Goal: Find contact information: Find contact information

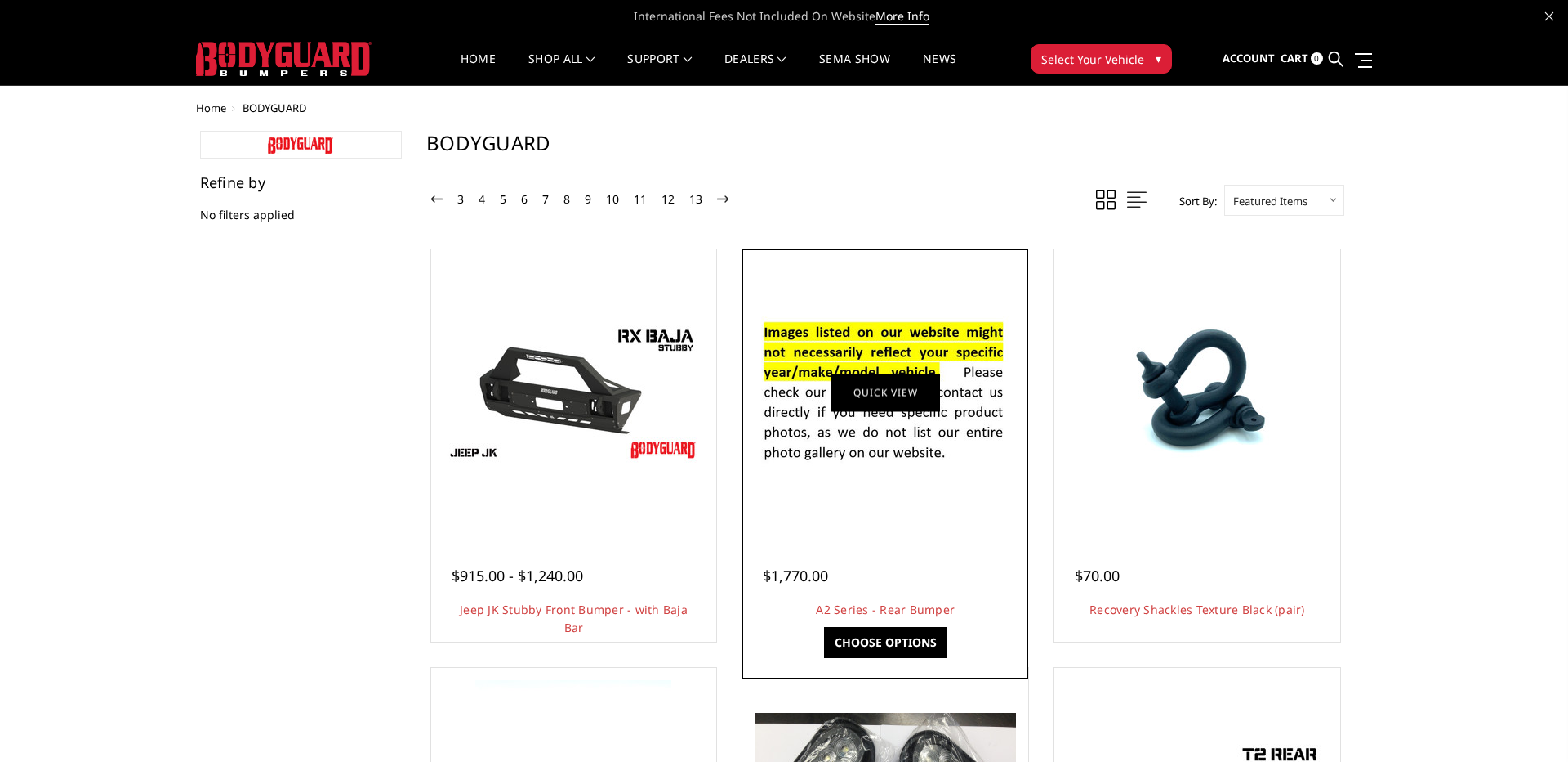
click at [905, 411] on link "Quick view" at bounding box center [885, 392] width 109 height 38
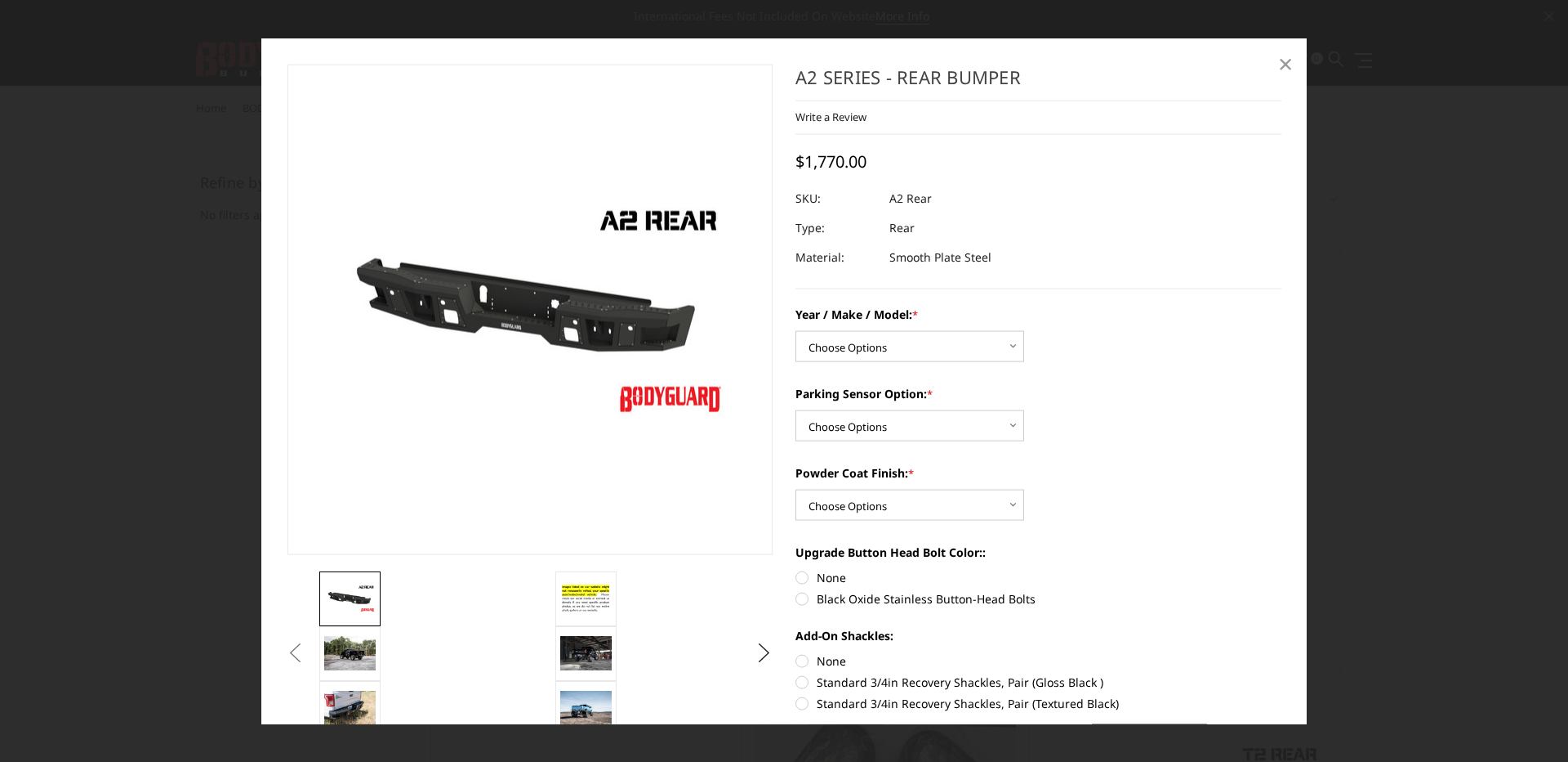
click at [1293, 61] on link "×" at bounding box center [1286, 63] width 26 height 26
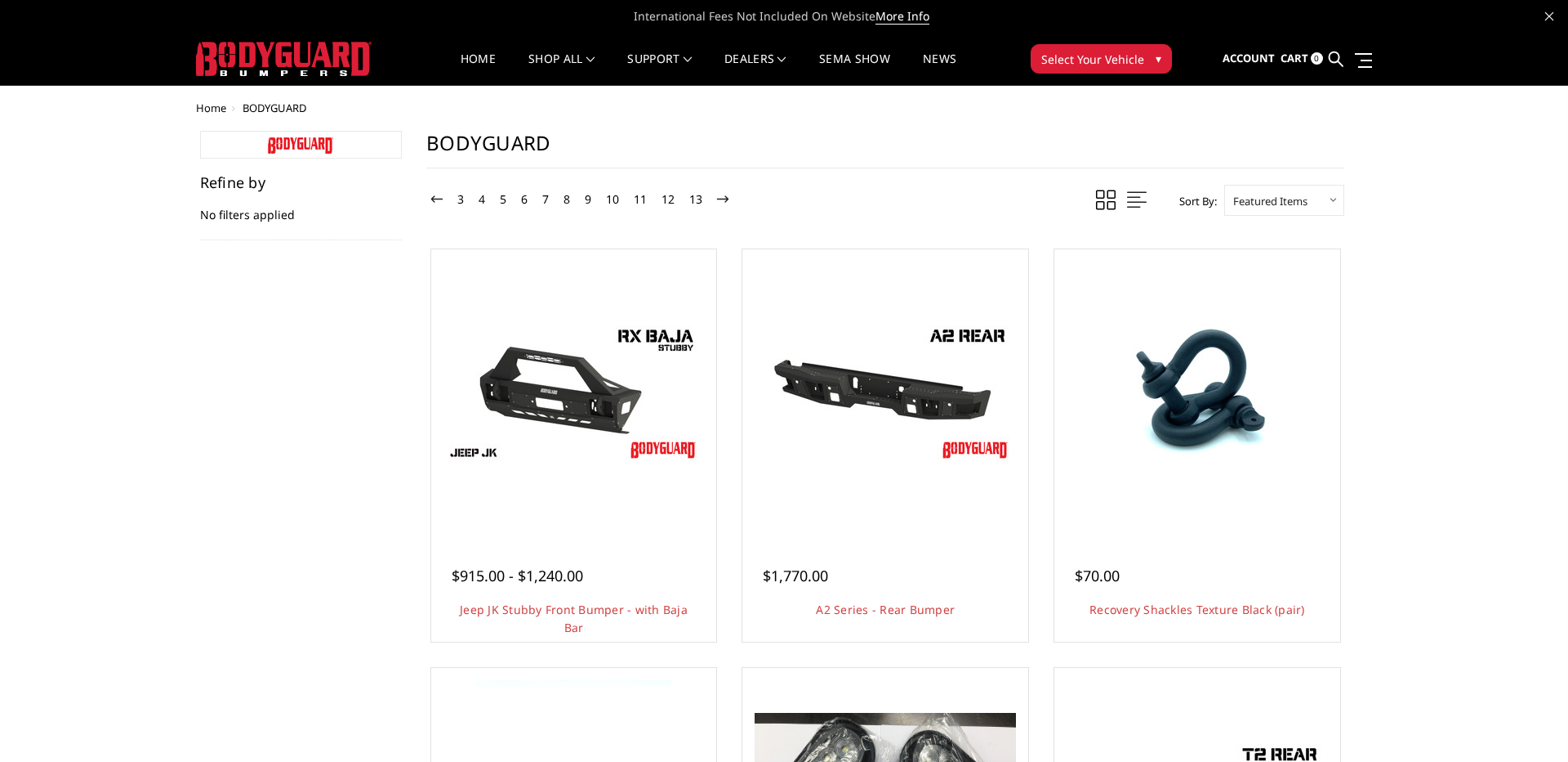
click at [1119, 63] on span "Select Your Vehicle" at bounding box center [1092, 59] width 103 height 17
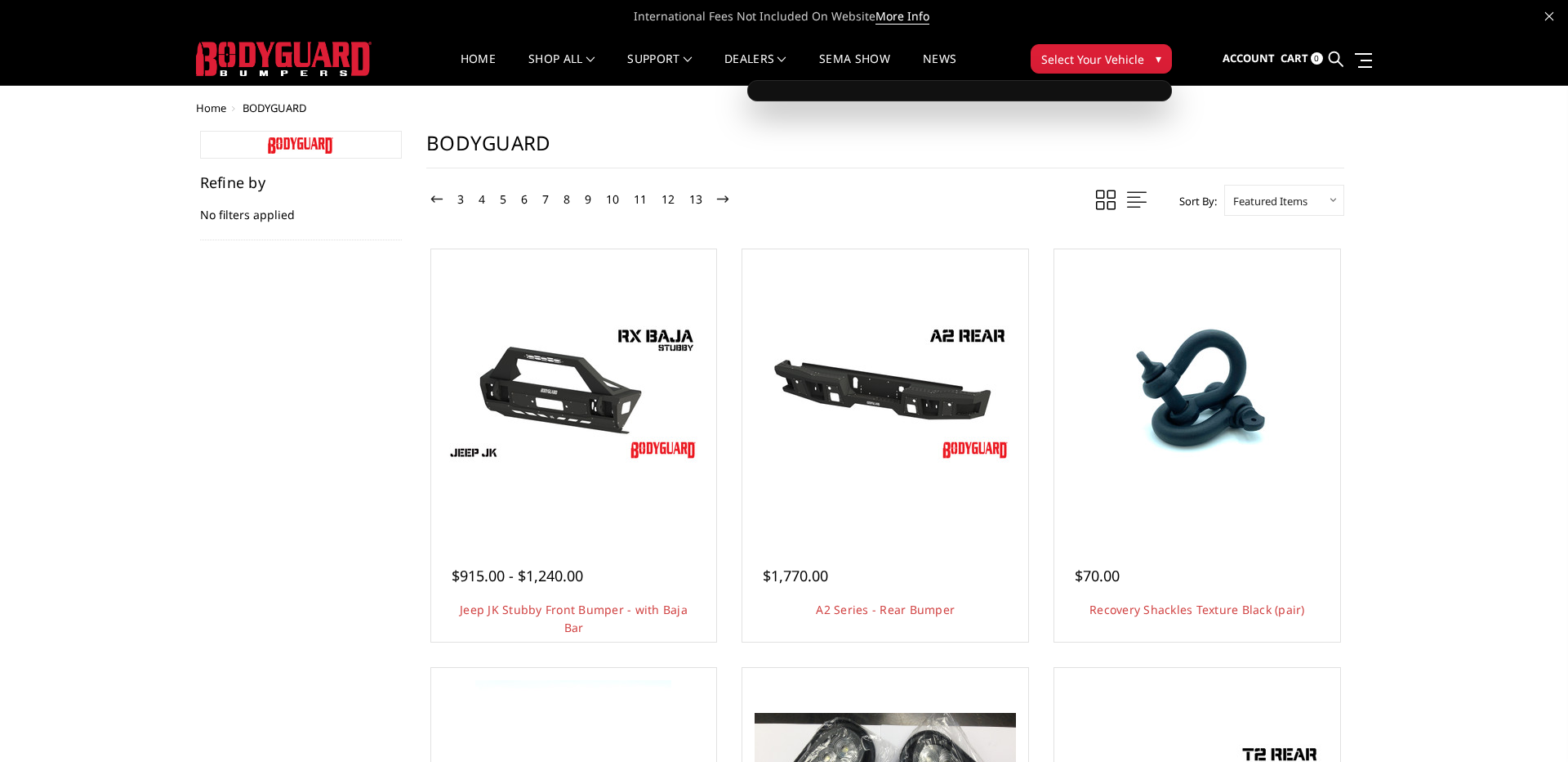
click at [1079, 96] on div at bounding box center [960, 91] width 424 height 22
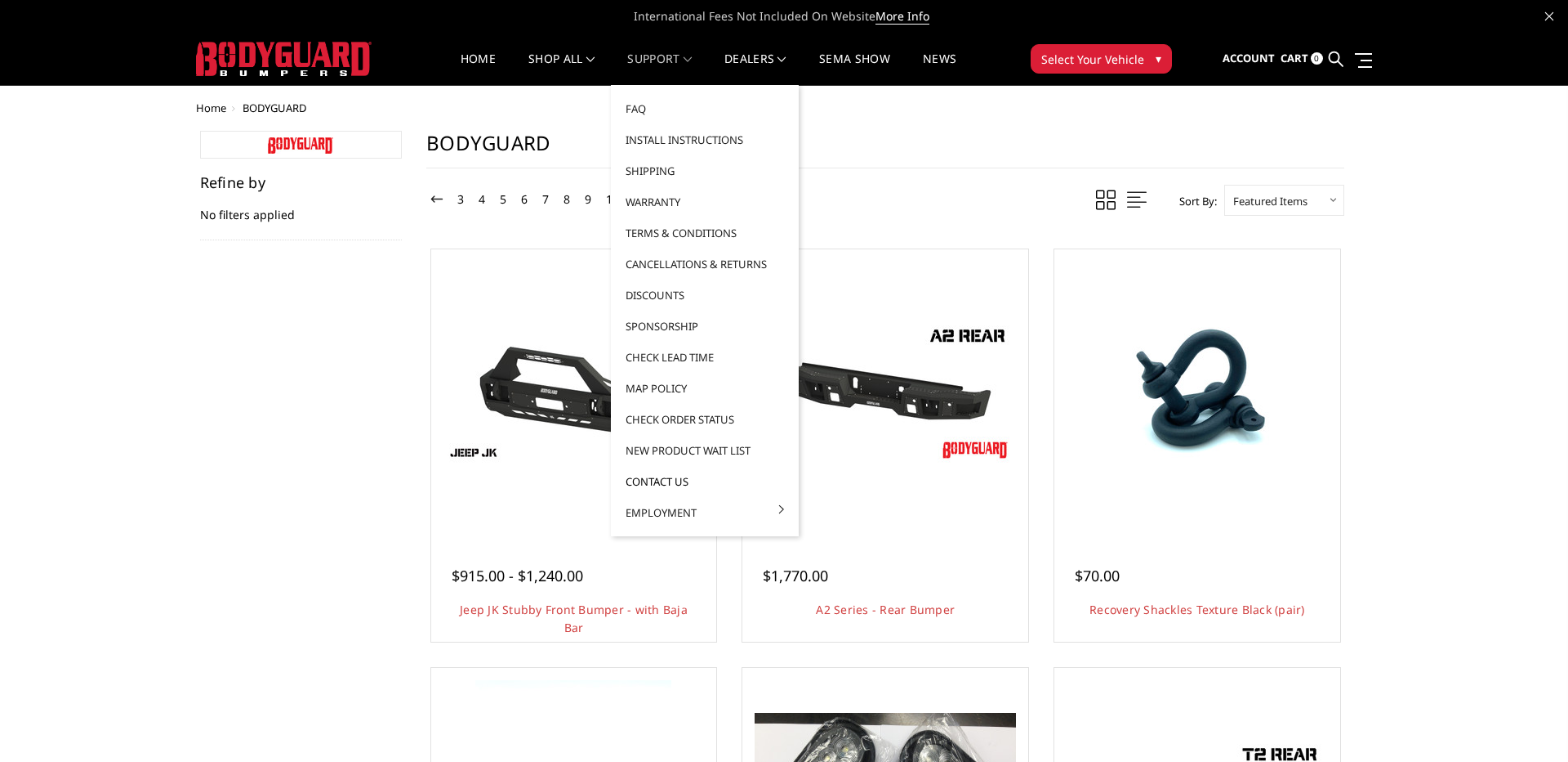
click at [687, 482] on link "Contact Us" at bounding box center [705, 481] width 175 height 31
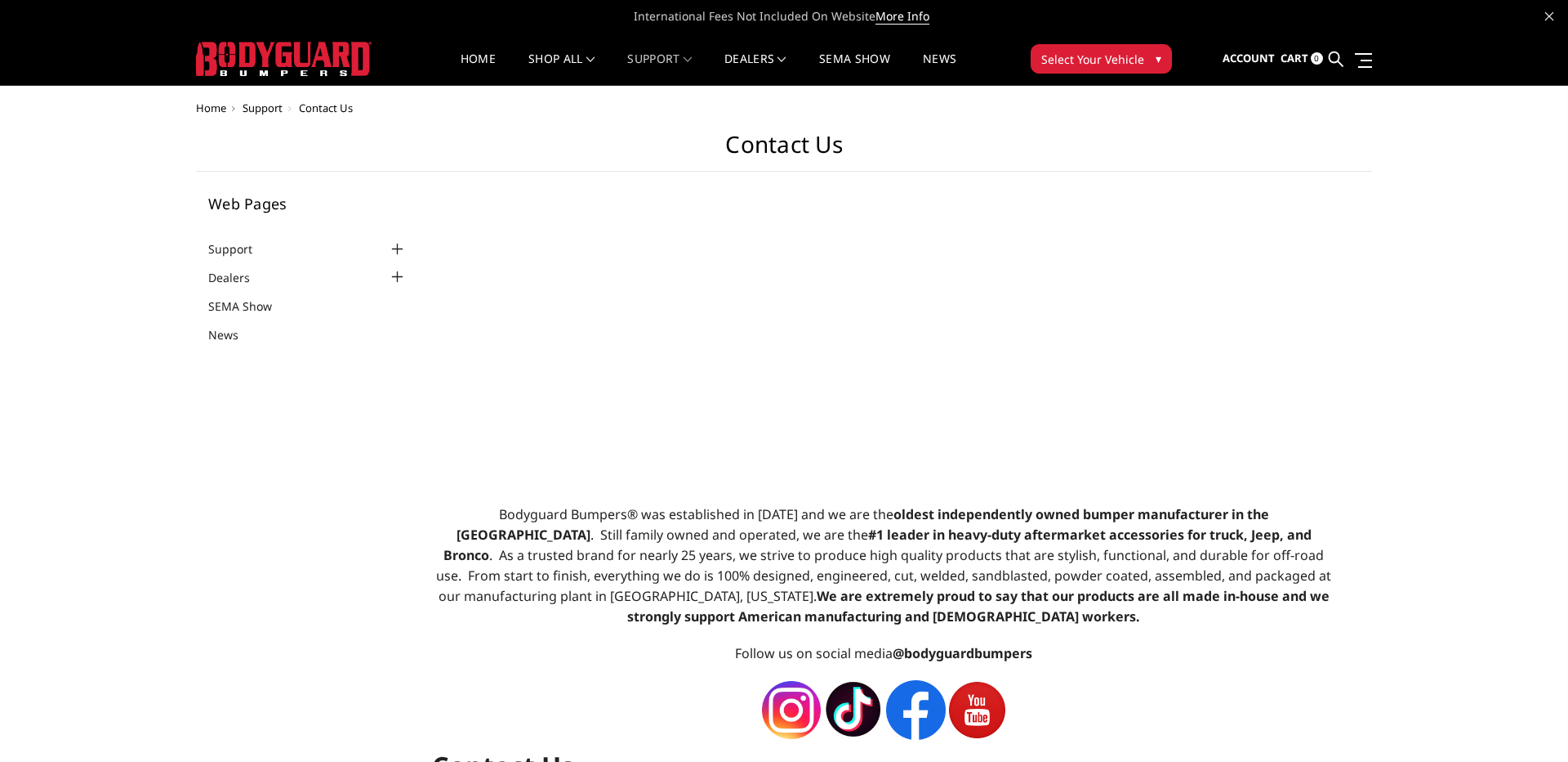
select select "US"
